Goal: Task Accomplishment & Management: Manage account settings

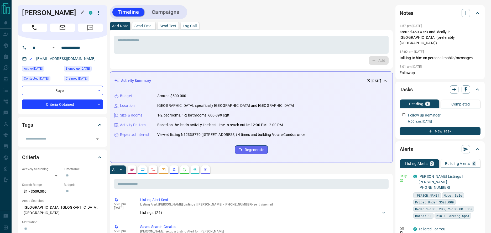
click at [34, 15] on h1 "Konrad Majdanczuk" at bounding box center [51, 13] width 59 height 8
copy h1 "Konrad"
click at [62, 142] on input "text" at bounding box center [58, 139] width 69 height 6
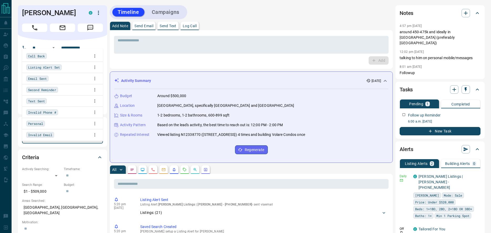
click at [59, 65] on span "Listing Alert Set" at bounding box center [44, 67] width 32 height 5
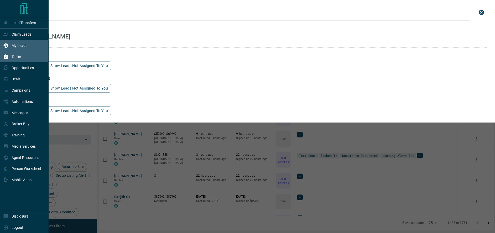
scroll to position [183, 391]
click at [20, 76] on div "Deals" at bounding box center [11, 79] width 17 height 9
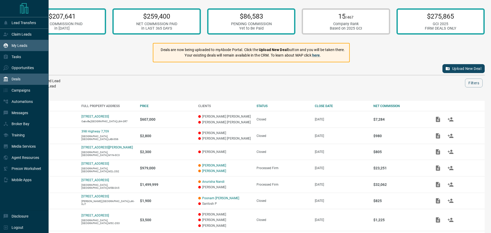
click at [22, 44] on p "My Leads" at bounding box center [20, 46] width 16 height 4
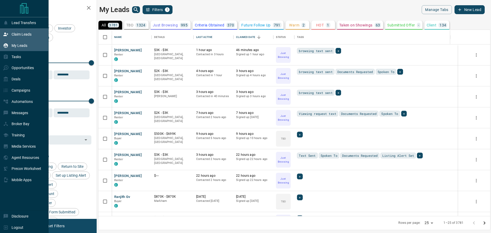
scroll to position [4, 4]
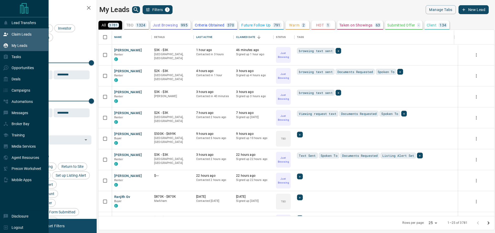
click at [23, 34] on p "Claim Leads" at bounding box center [22, 34] width 20 height 4
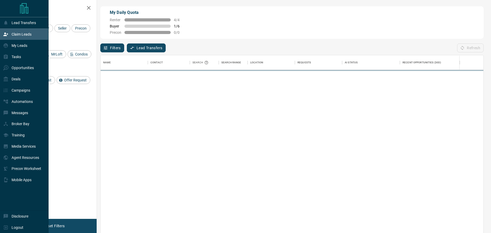
scroll to position [174, 379]
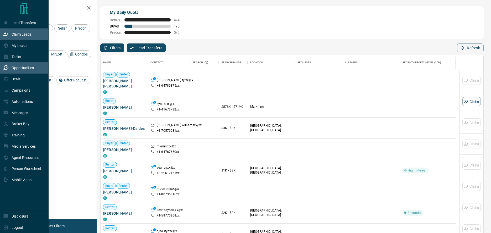
click at [28, 72] on div "Opportunities" at bounding box center [18, 68] width 31 height 9
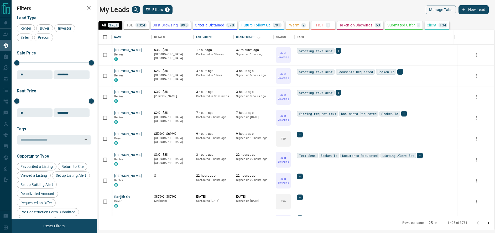
scroll to position [183, 391]
